Goal: Task Accomplishment & Management: Manage account settings

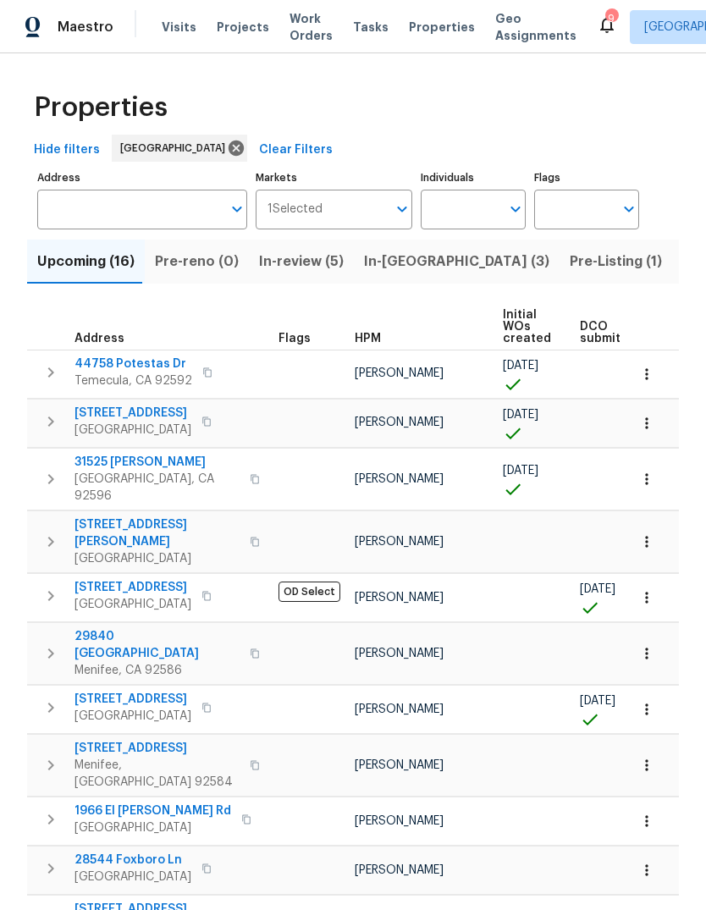
click at [460, 214] on input "Individuals" at bounding box center [461, 210] width 80 height 40
type input "[PERSON_NAME]"
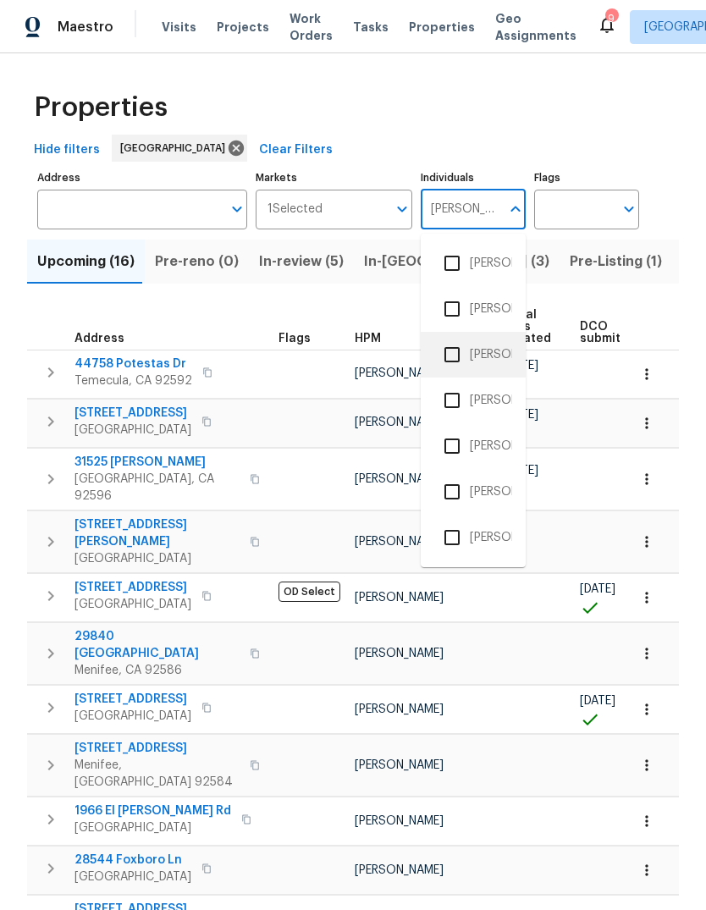
click at [490, 351] on li "[PERSON_NAME]" at bounding box center [473, 355] width 78 height 36
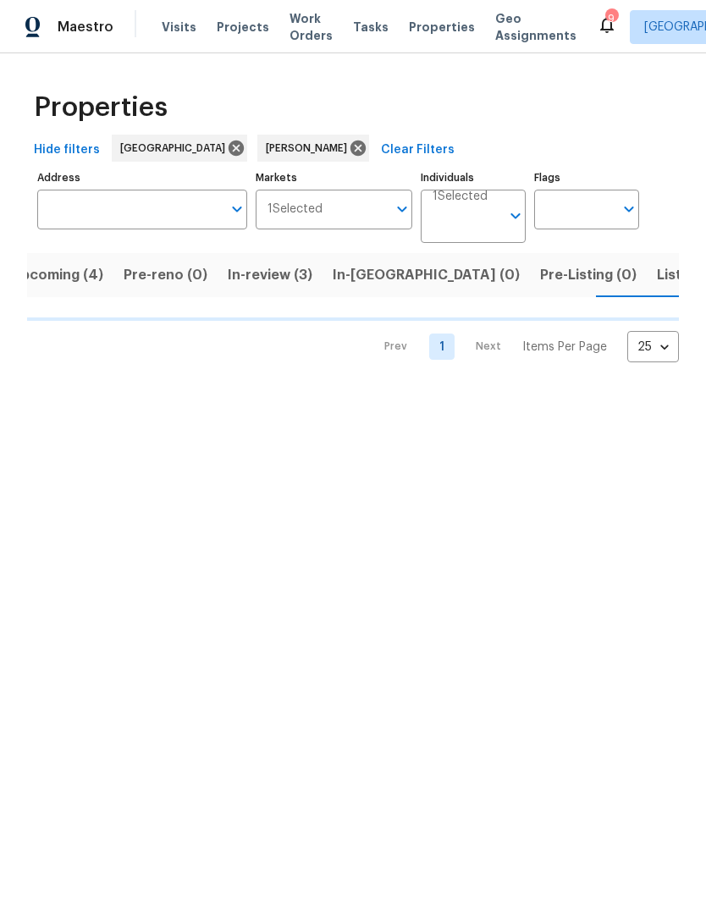
scroll to position [0, 27]
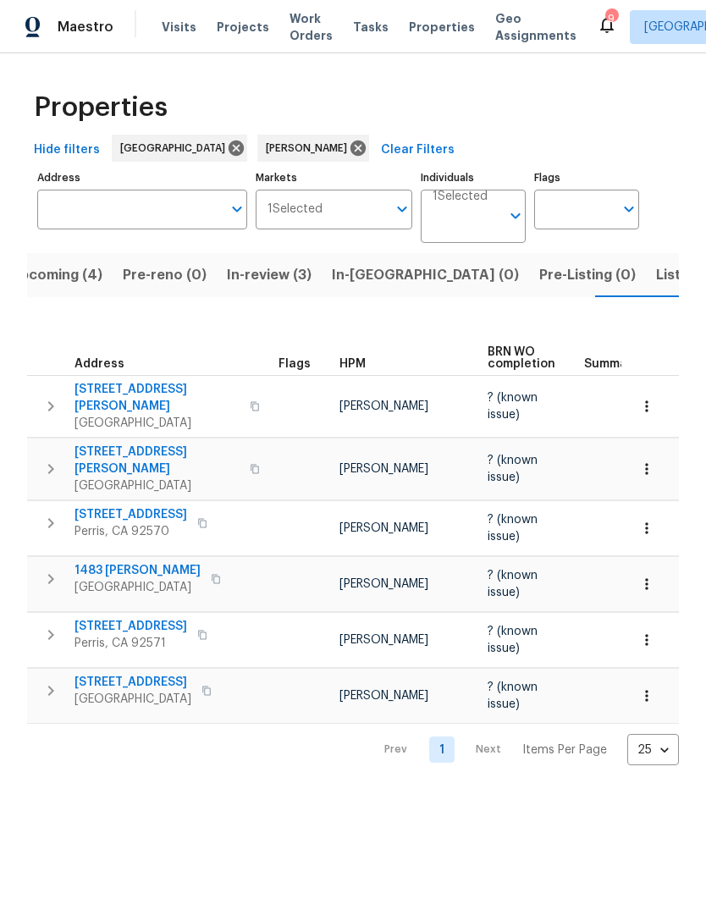
click at [656, 272] on span "Listed (3)" at bounding box center [688, 275] width 64 height 24
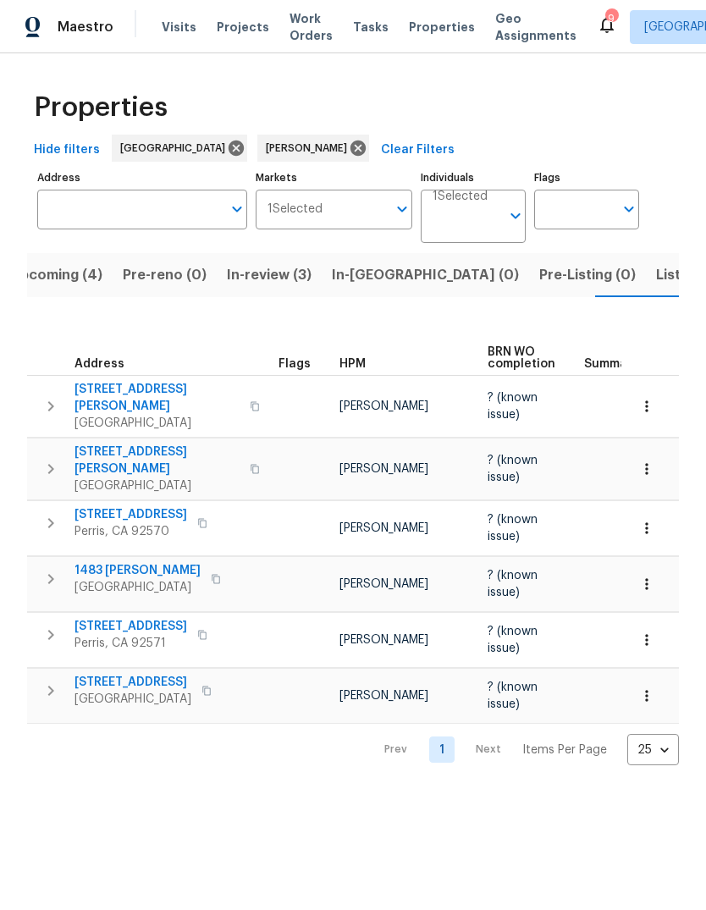
click at [656, 280] on span "Listed (3)" at bounding box center [688, 275] width 64 height 24
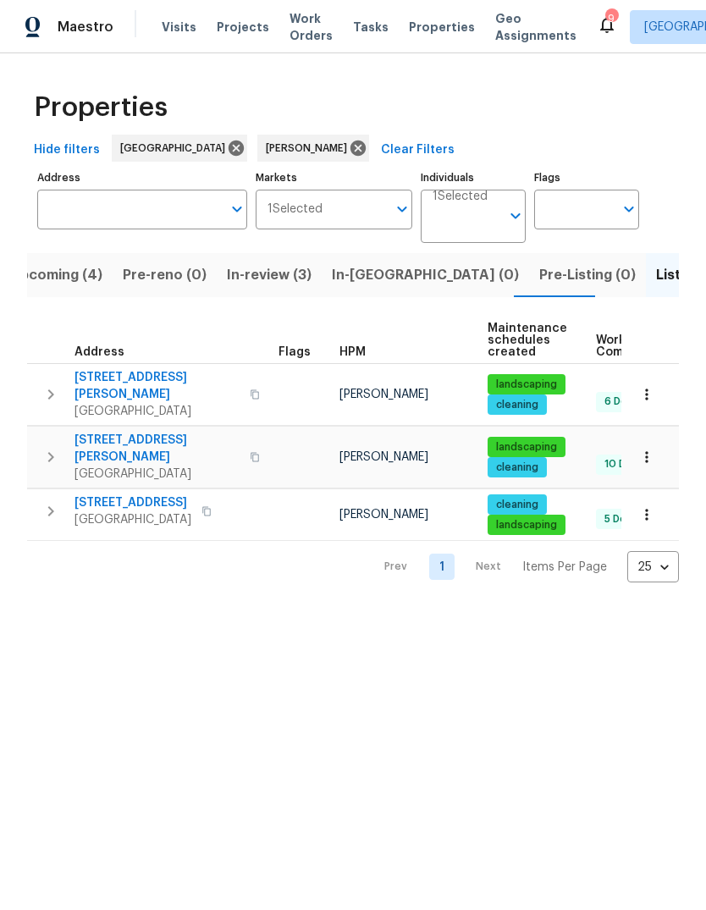
click at [181, 28] on span "Visits" at bounding box center [179, 27] width 35 height 17
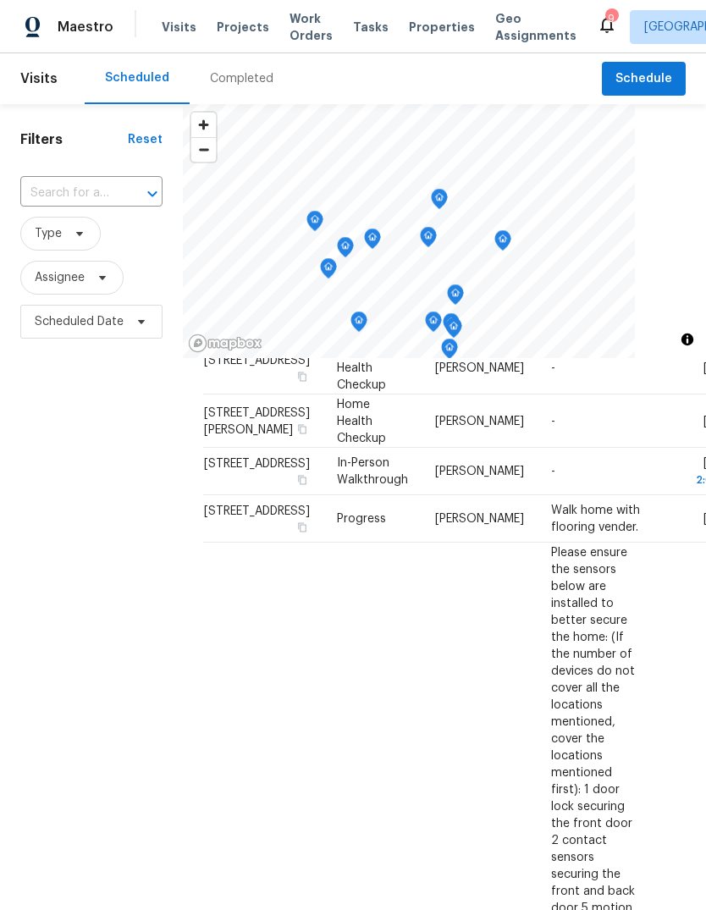
scroll to position [379, 0]
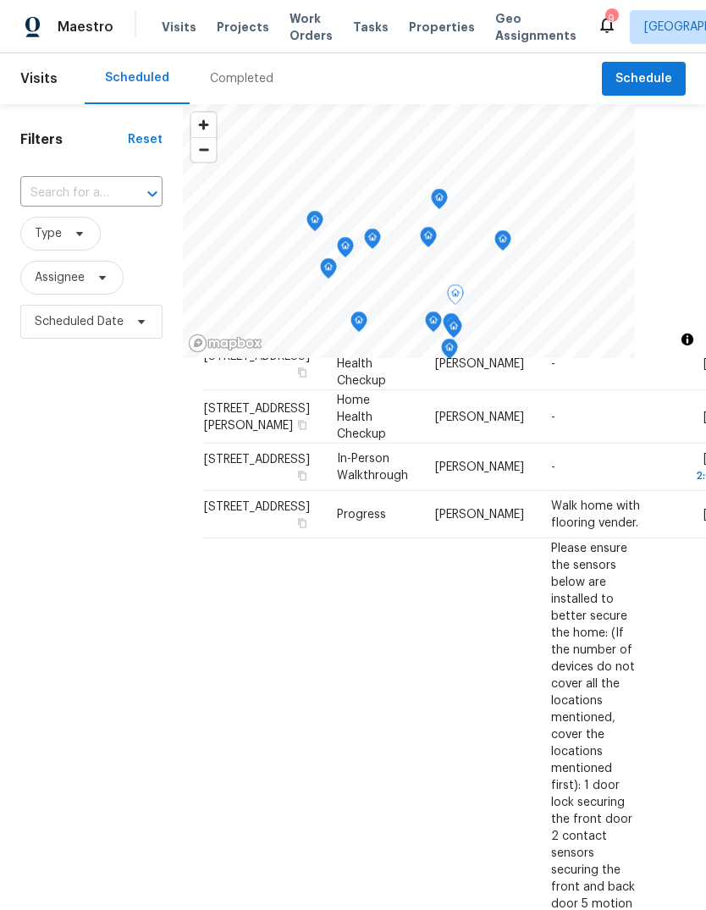
click at [0, 0] on icon at bounding box center [0, 0] width 0 height 0
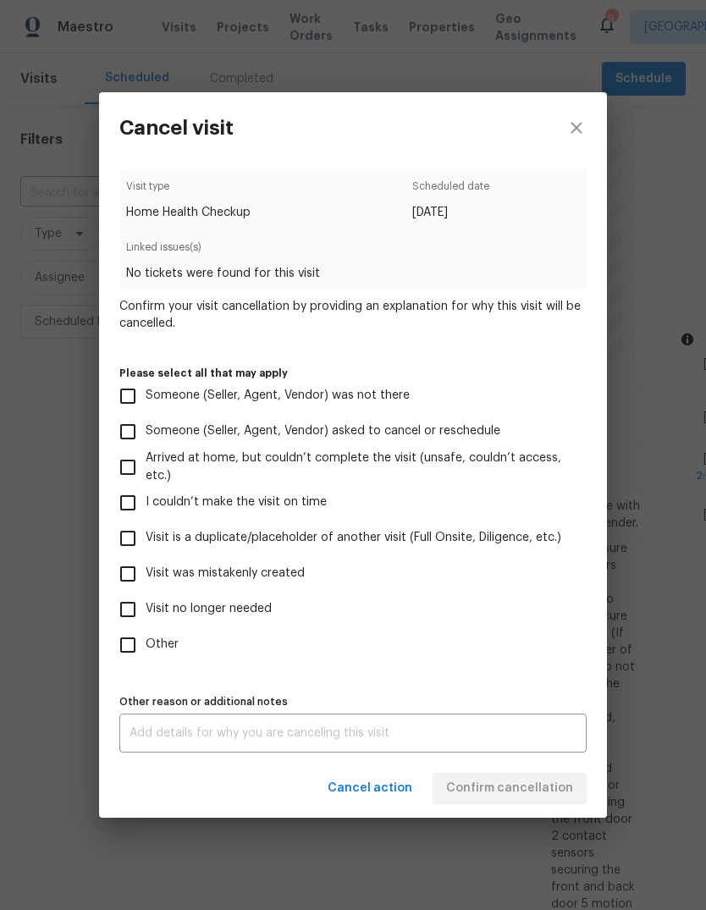
click at [130, 617] on input "Visit no longer needed" at bounding box center [128, 610] width 36 height 36
checkbox input "true"
click at [201, 727] on div "x Other reason or additional notes" at bounding box center [352, 733] width 467 height 39
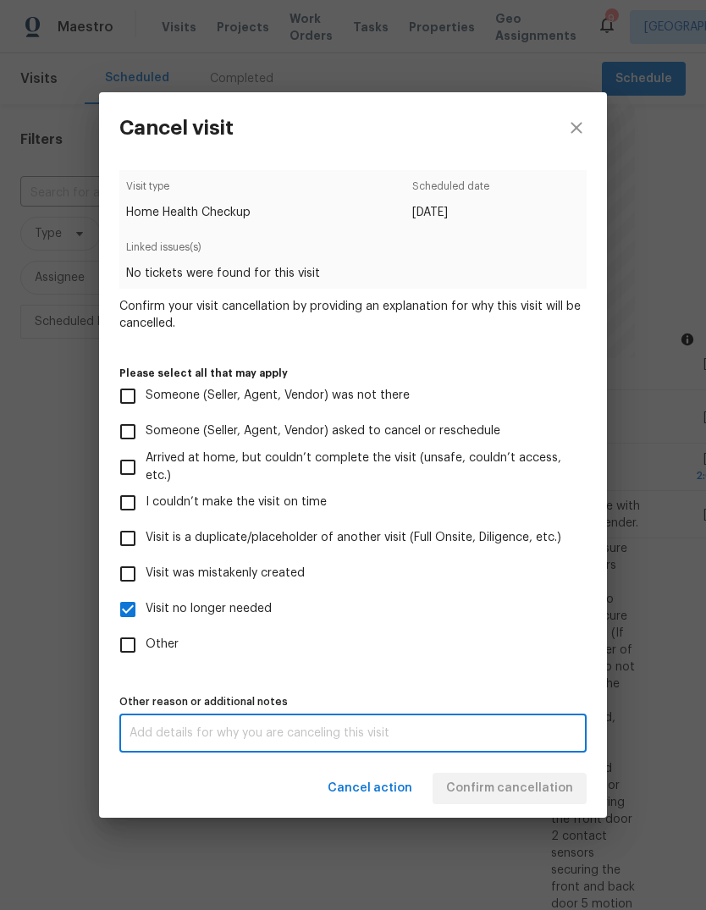
scroll to position [64, 0]
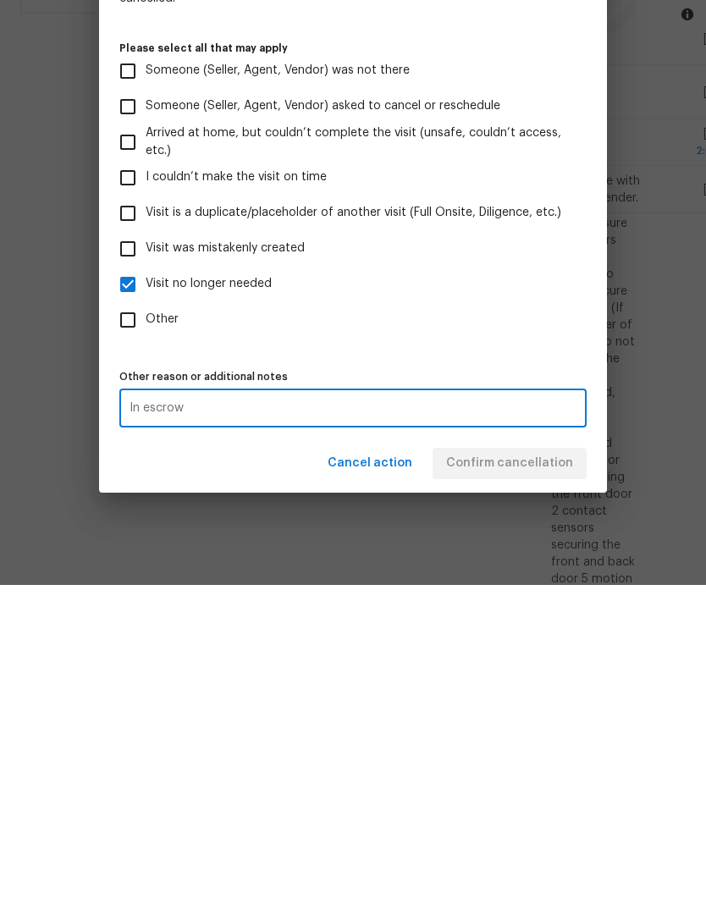
type textarea "In escrow"
click at [373, 628] on label "Other" at bounding box center [341, 646] width 463 height 36
click at [146, 628] on input "Other" at bounding box center [128, 646] width 36 height 36
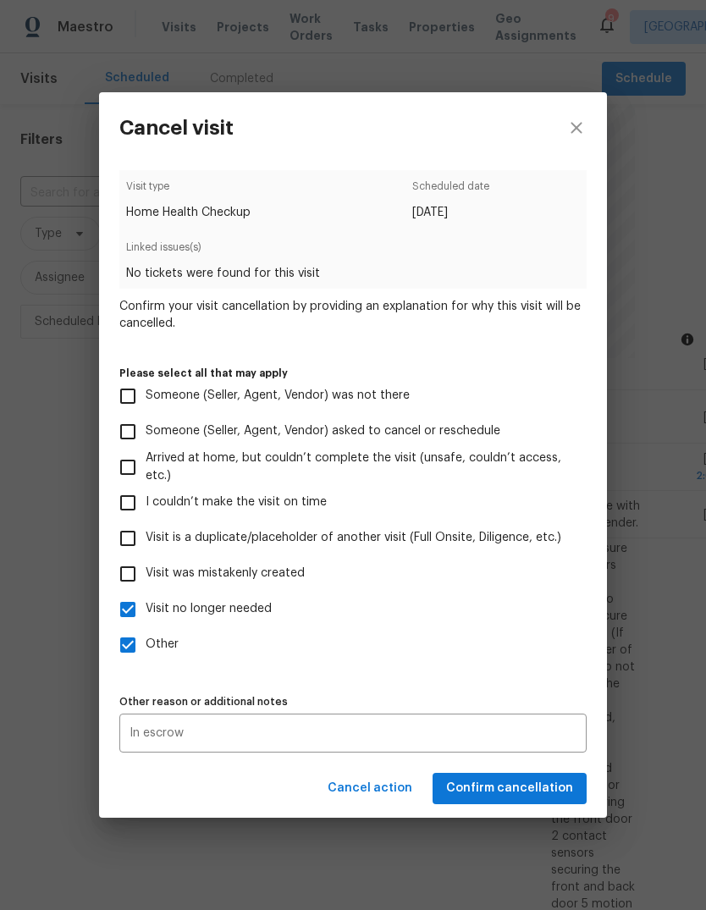
click at [125, 654] on input "Other" at bounding box center [128, 646] width 36 height 36
checkbox input "false"
click at [528, 793] on span "Confirm cancellation" at bounding box center [509, 788] width 127 height 21
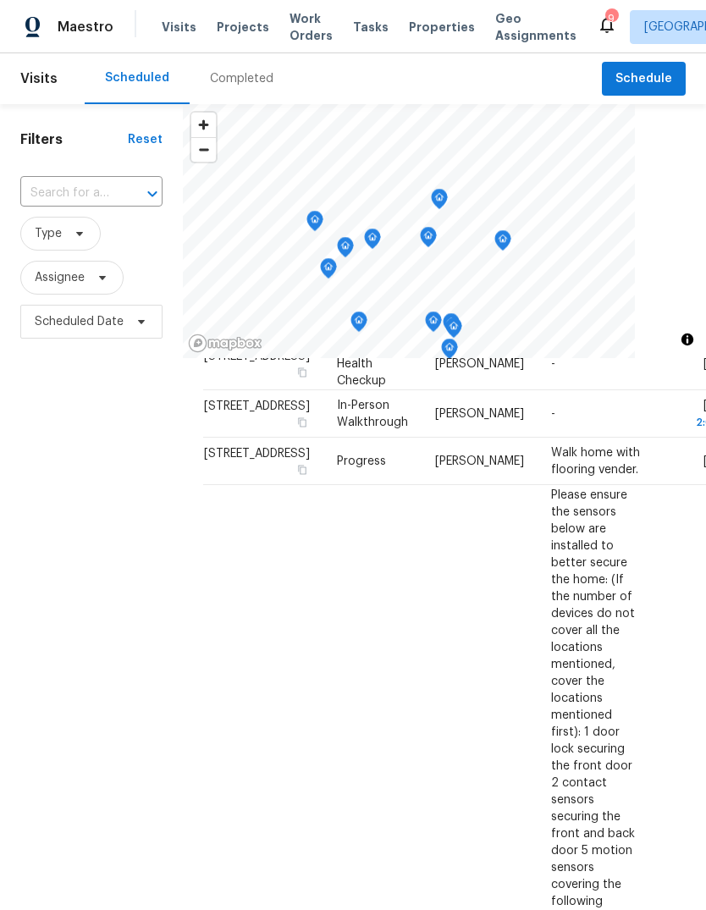
click at [256, 80] on div "Completed" at bounding box center [242, 78] width 64 height 17
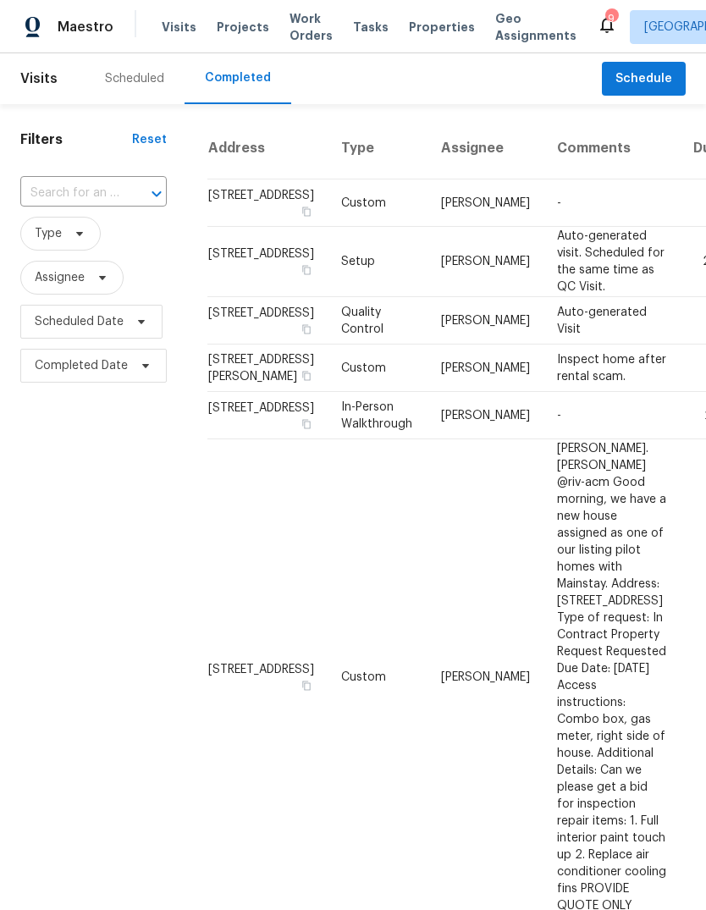
click at [144, 71] on div "Scheduled" at bounding box center [134, 78] width 59 height 17
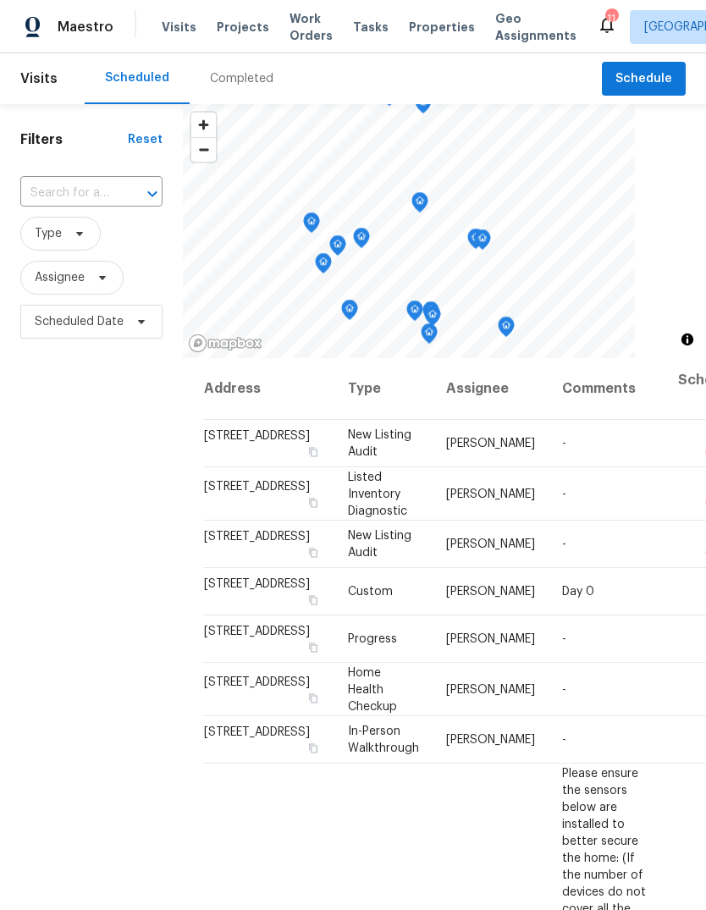
click at [243, 69] on div "Completed" at bounding box center [242, 78] width 104 height 51
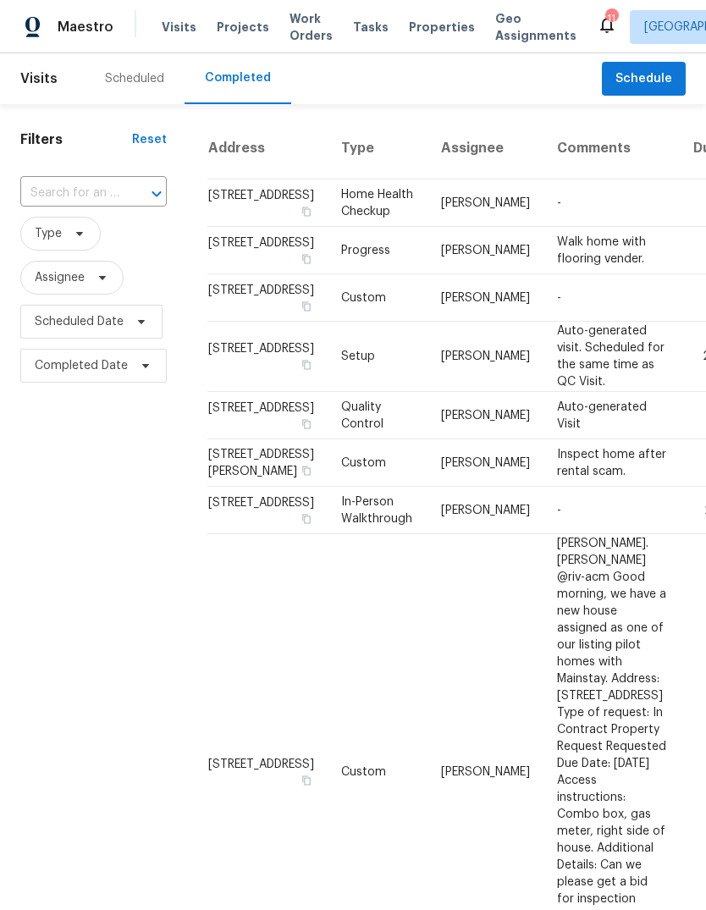
click at [422, 19] on span "Properties" at bounding box center [442, 27] width 66 height 17
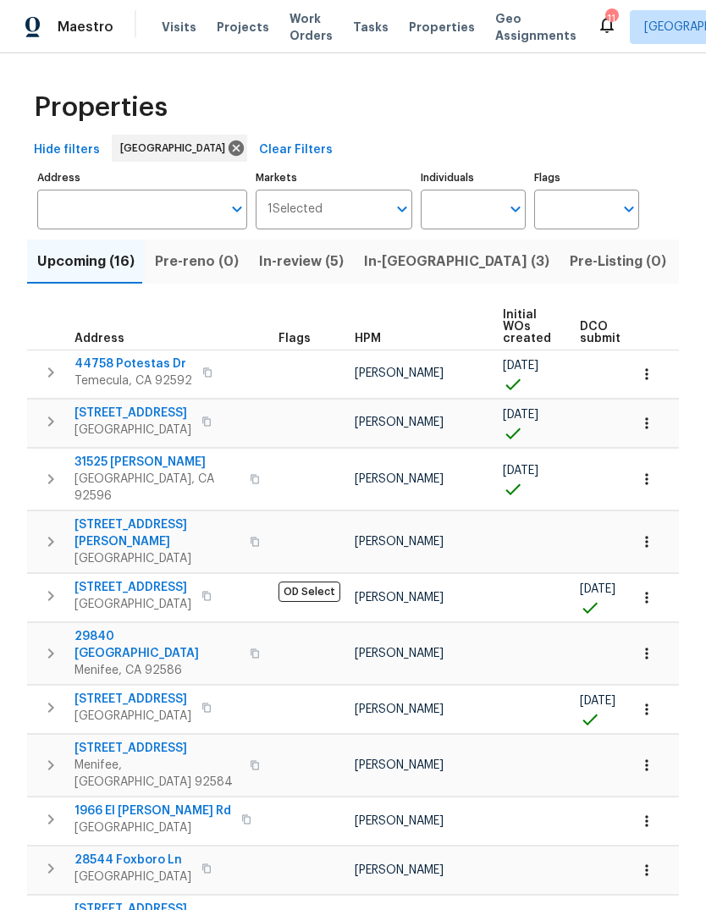
click at [448, 207] on input "Individuals" at bounding box center [461, 210] width 80 height 40
type input "[PERSON_NAME]"
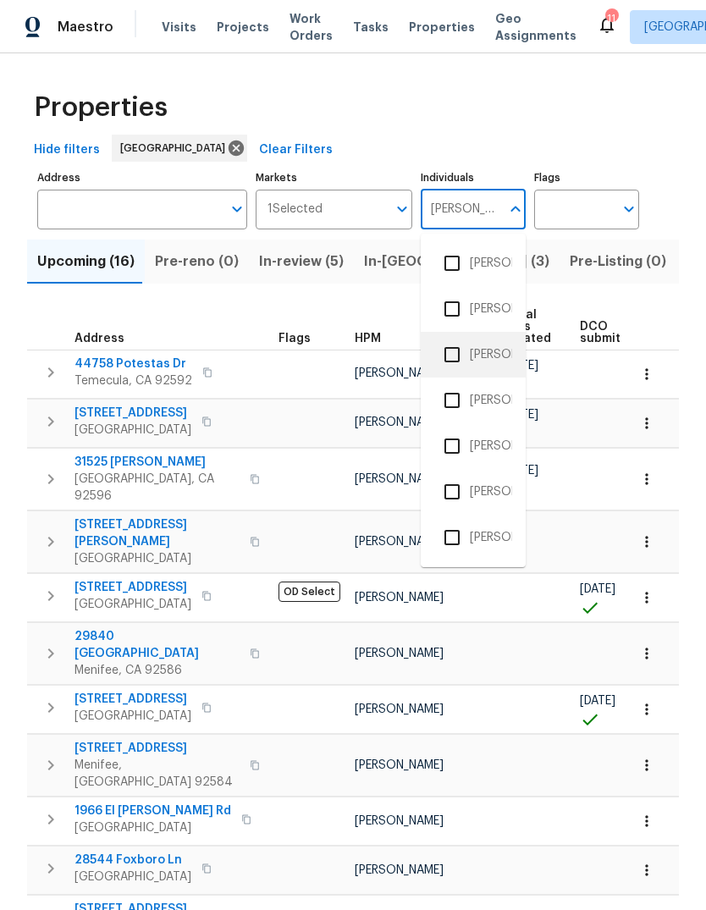
click at [495, 351] on li "[PERSON_NAME]" at bounding box center [473, 355] width 78 height 36
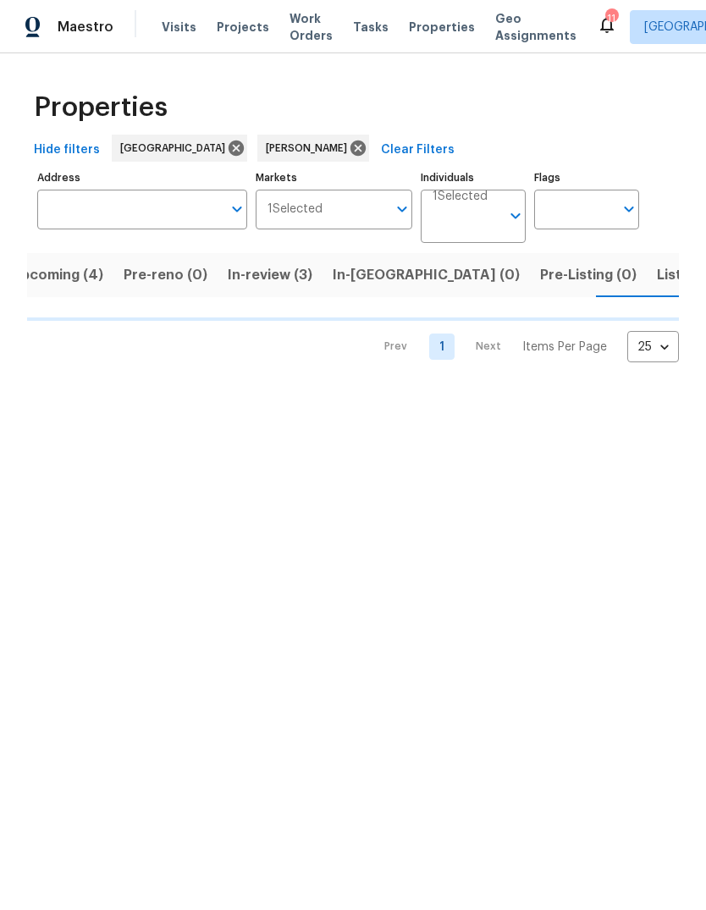
scroll to position [0, 27]
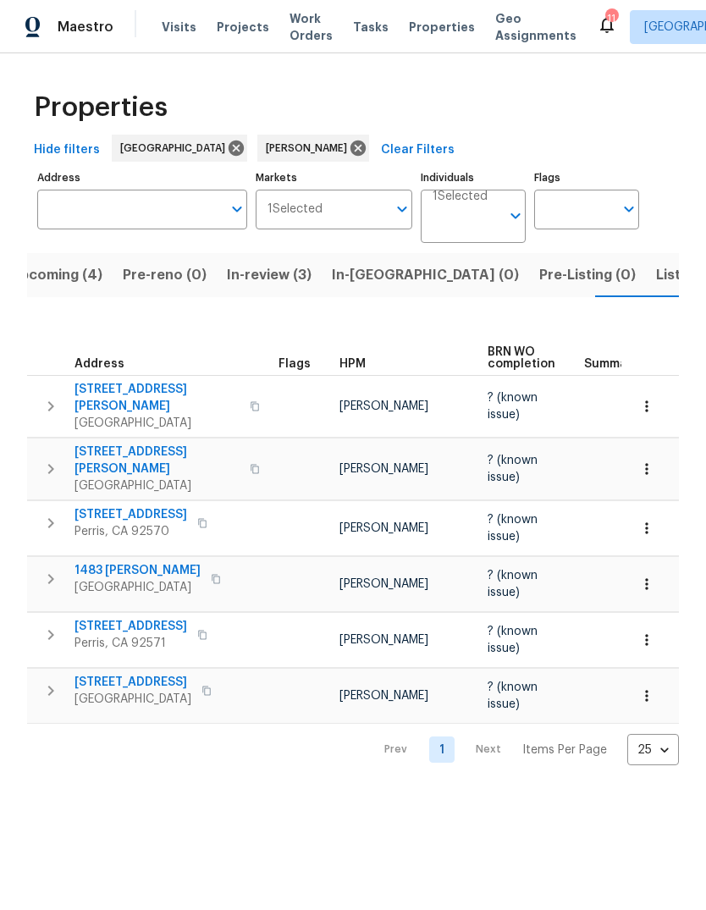
click at [178, 27] on span "Visits" at bounding box center [179, 27] width 35 height 17
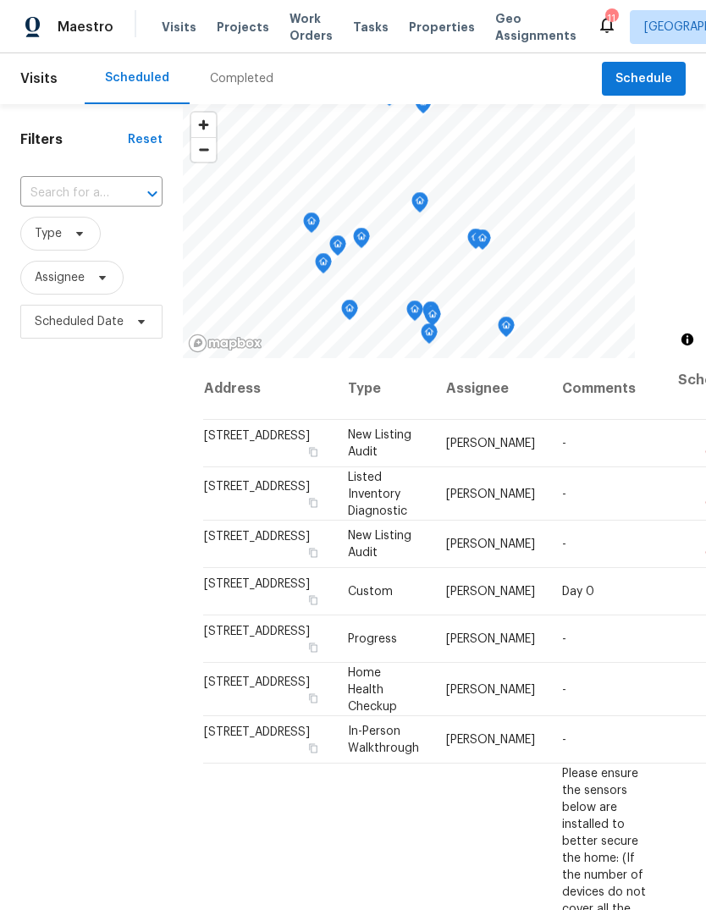
click at [249, 62] on div "Completed" at bounding box center [242, 78] width 104 height 51
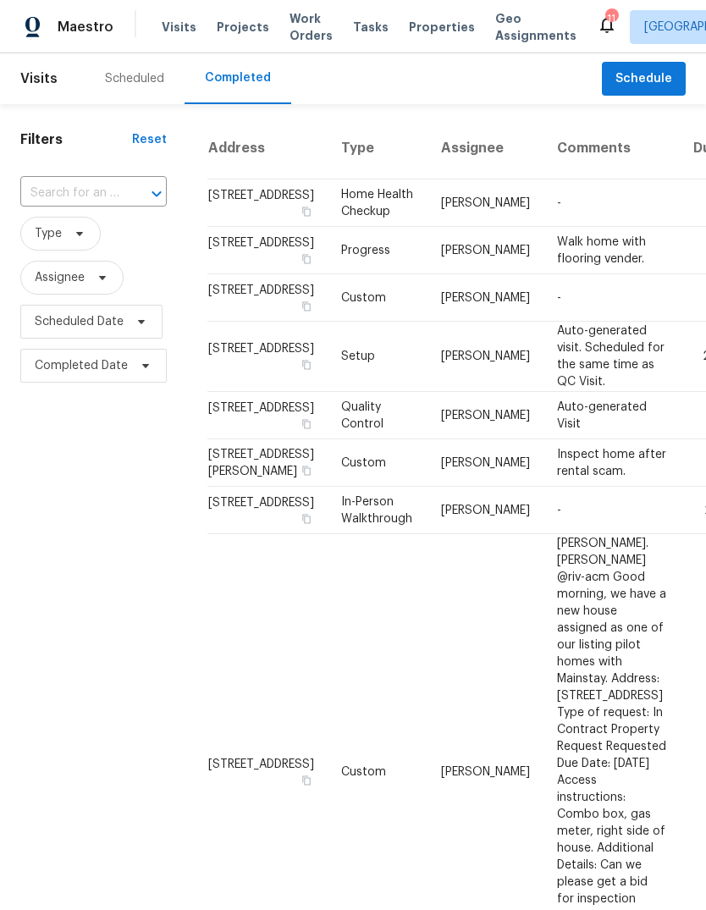
click at [574, 322] on td "-" at bounding box center [612, 297] width 136 height 47
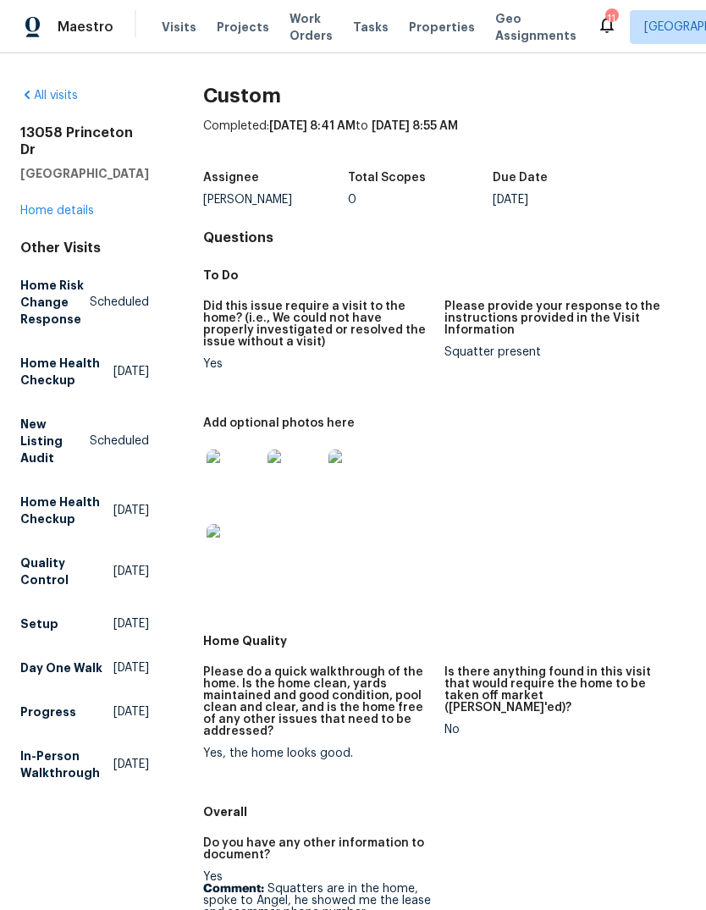
click at [230, 475] on img at bounding box center [234, 477] width 54 height 54
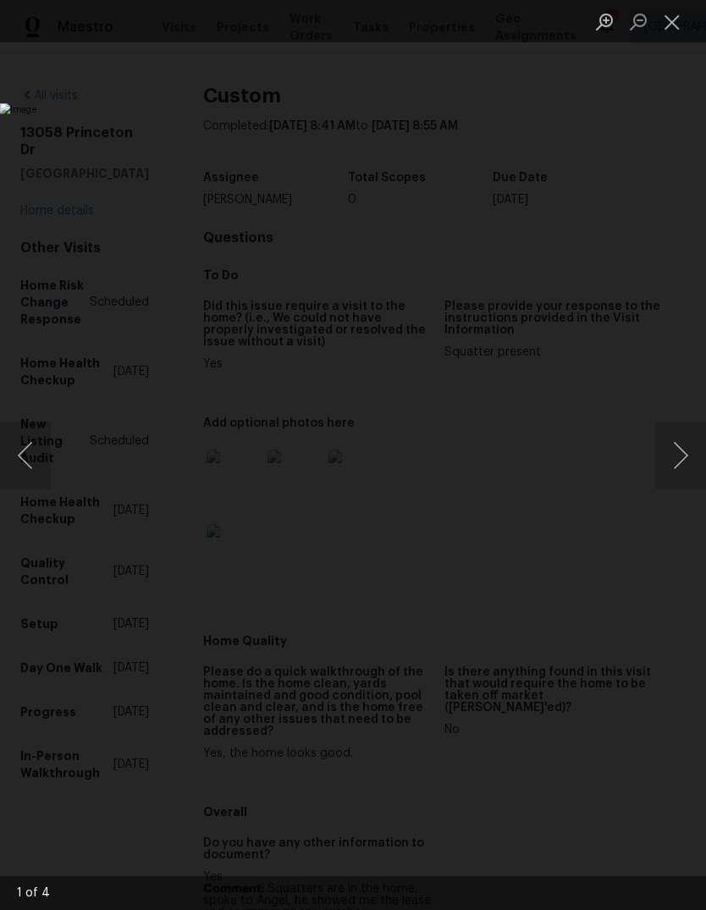
click at [676, 464] on button "Next image" at bounding box center [680, 456] width 51 height 68
click at [670, 462] on button "Next image" at bounding box center [680, 456] width 51 height 68
